Goal: Find specific page/section: Find specific page/section

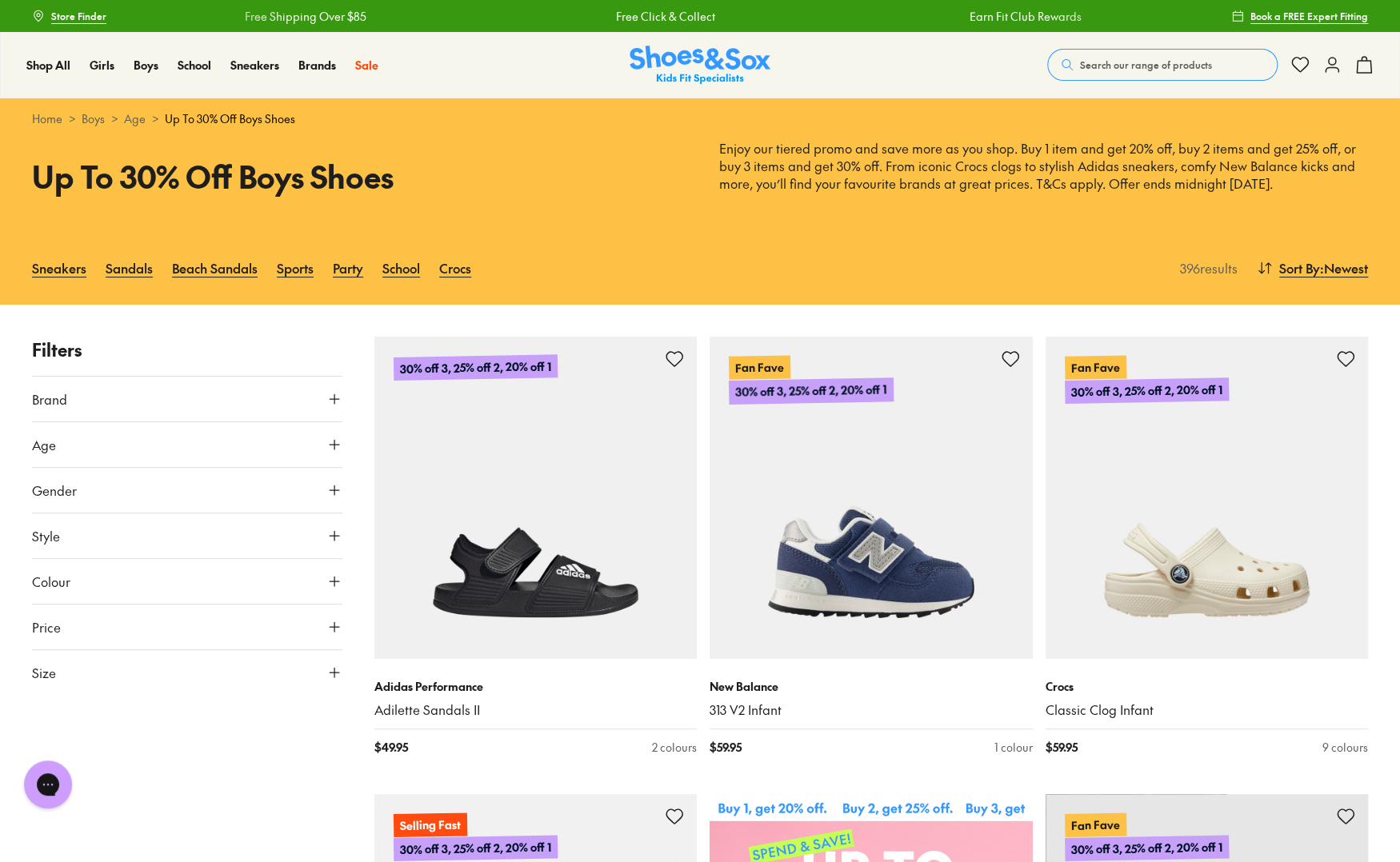
click at [336, 393] on icon at bounding box center [334, 399] width 16 height 16
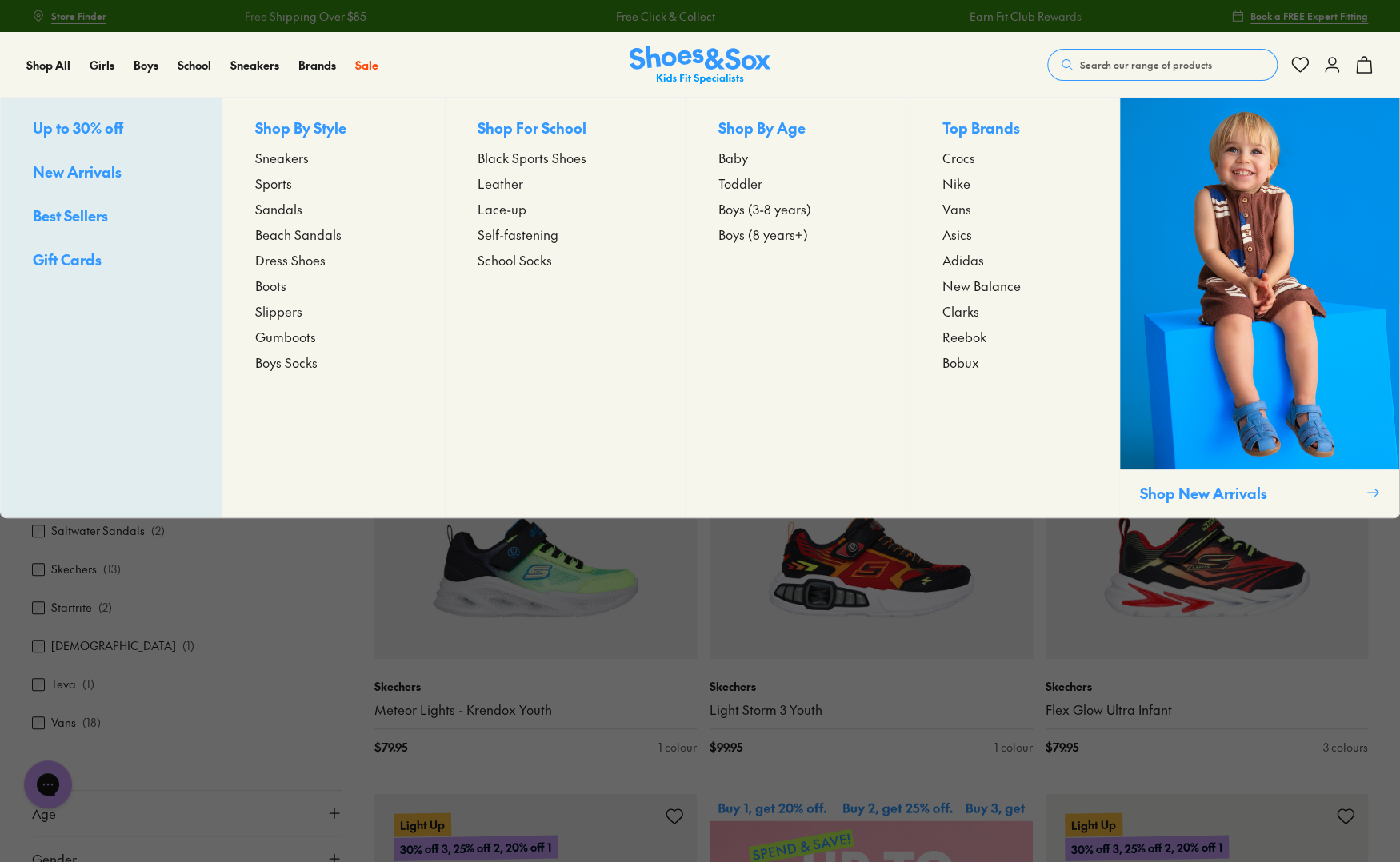
click at [676, 187] on span "Nike" at bounding box center [956, 183] width 28 height 19
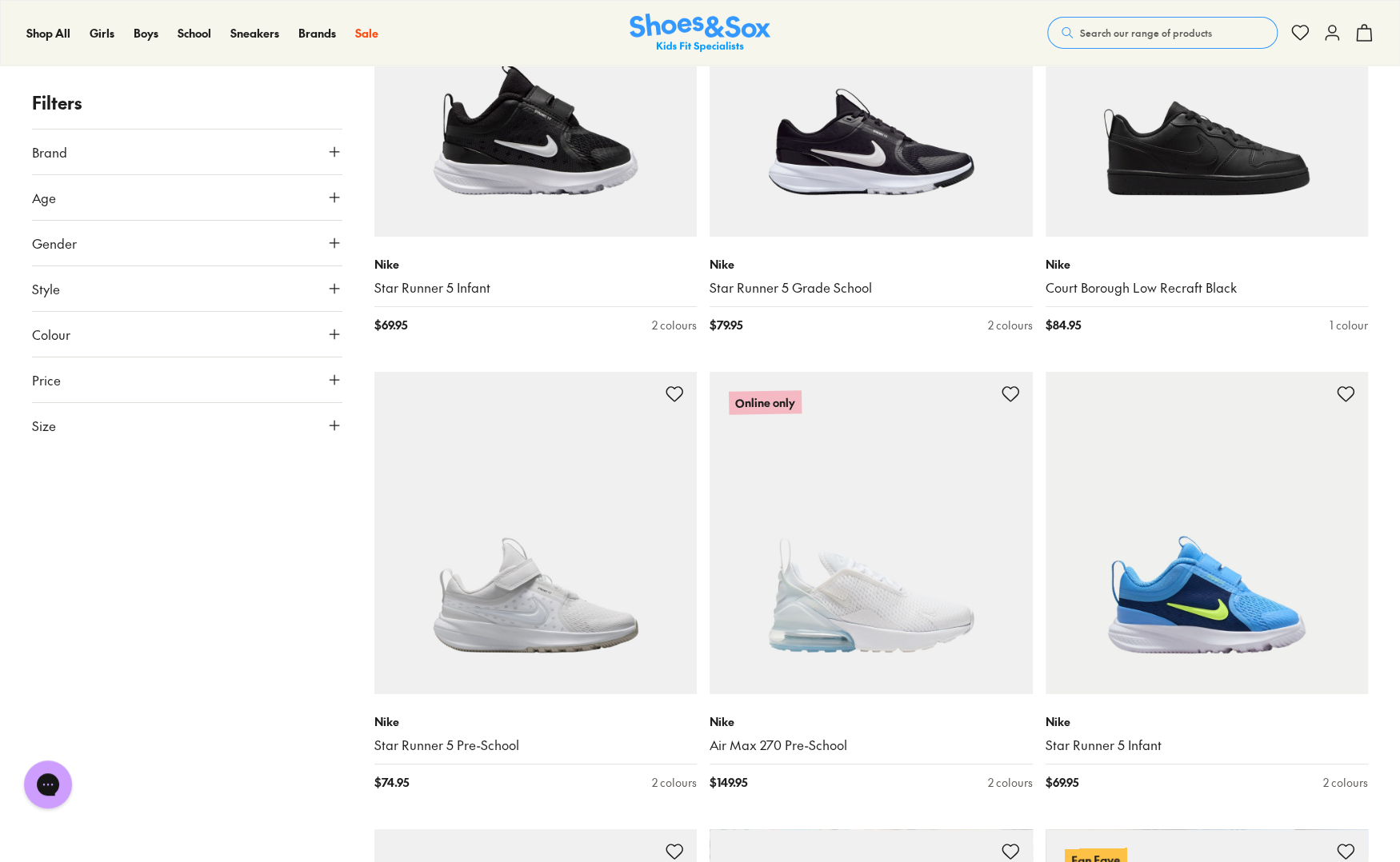
scroll to position [3398, 0]
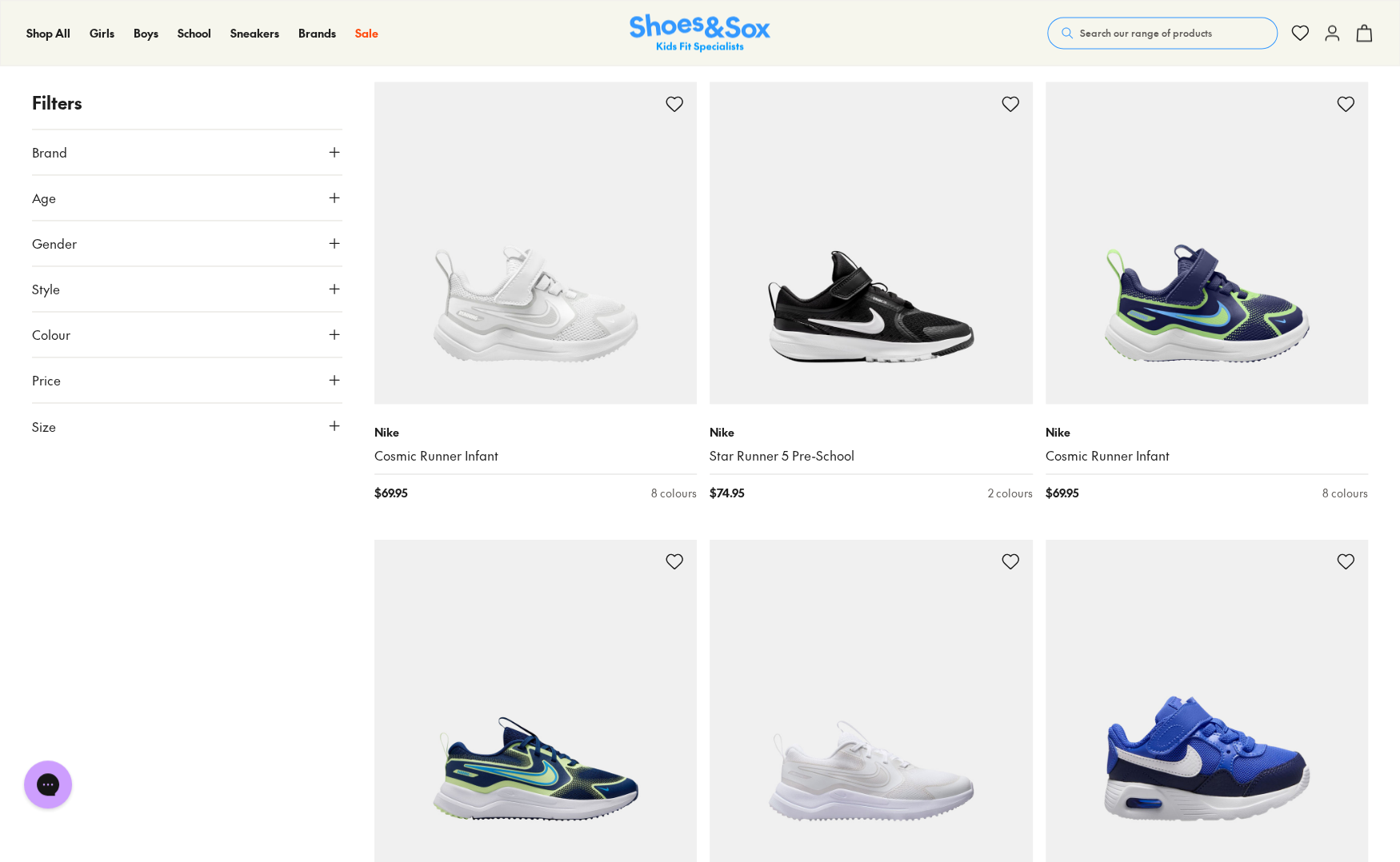
scroll to position [4848, 0]
